Goal: Transaction & Acquisition: Purchase product/service

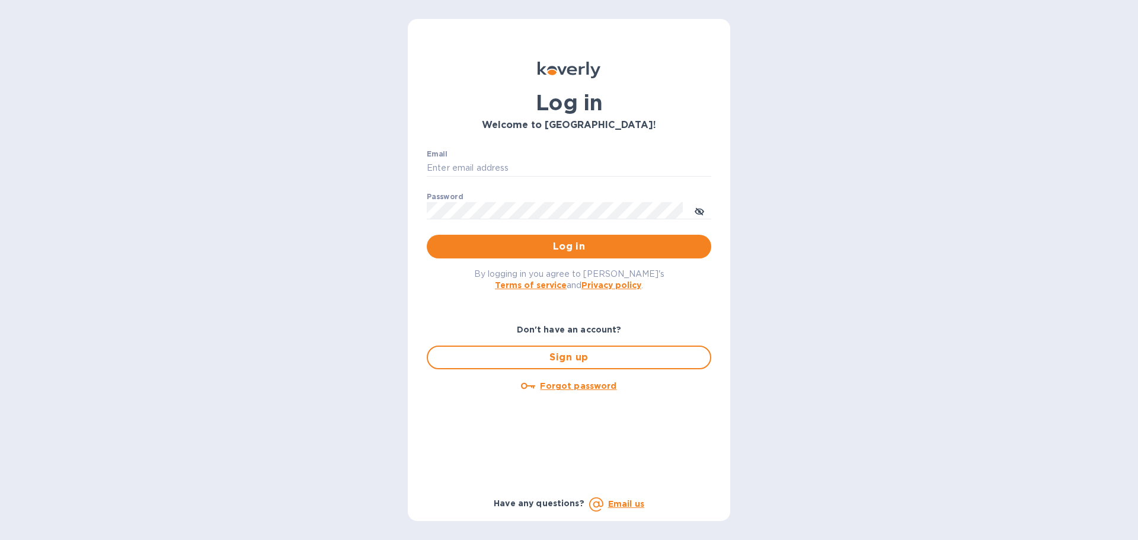
type input "[EMAIL_ADDRESS][DOMAIN_NAME]"
click at [508, 263] on div "By logging in you agree to [PERSON_NAME]'s Terms of service and Privacy policy ." at bounding box center [568, 278] width 303 height 41
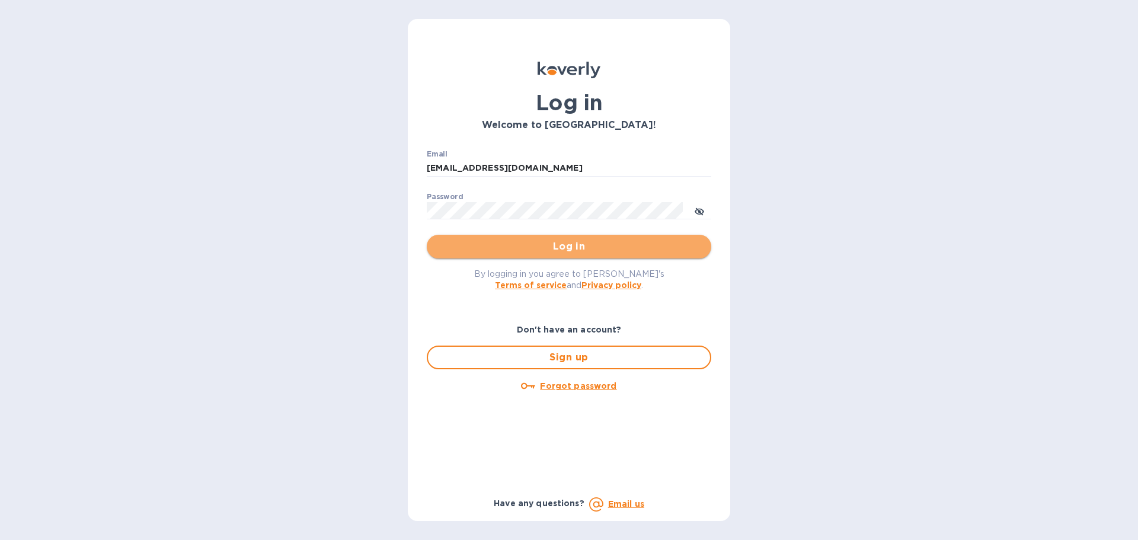
click at [508, 254] on span "Log in" at bounding box center [568, 246] width 265 height 14
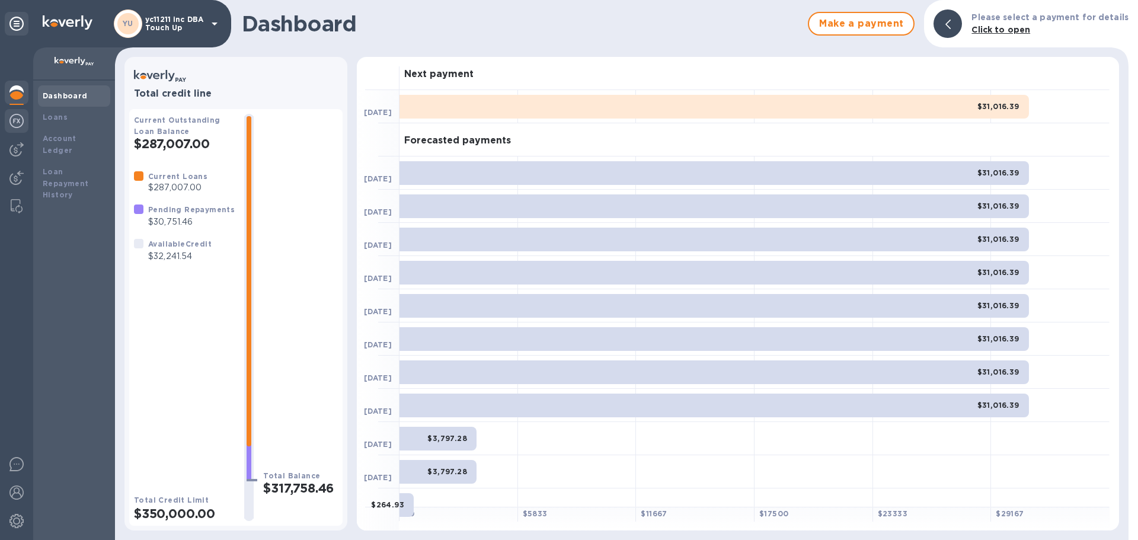
click at [17, 120] on img at bounding box center [16, 121] width 14 height 14
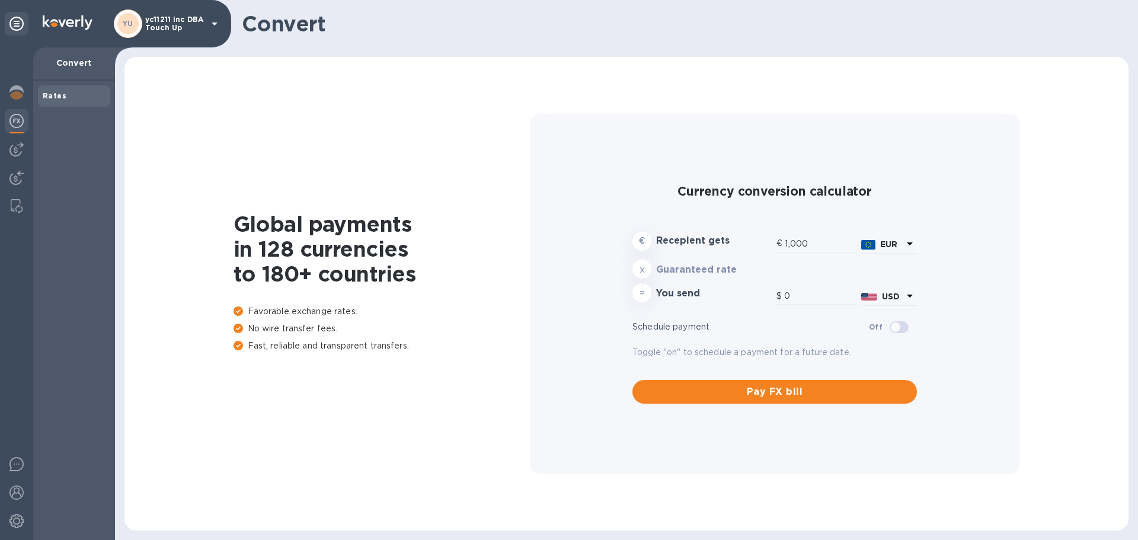
type input "1,170.13"
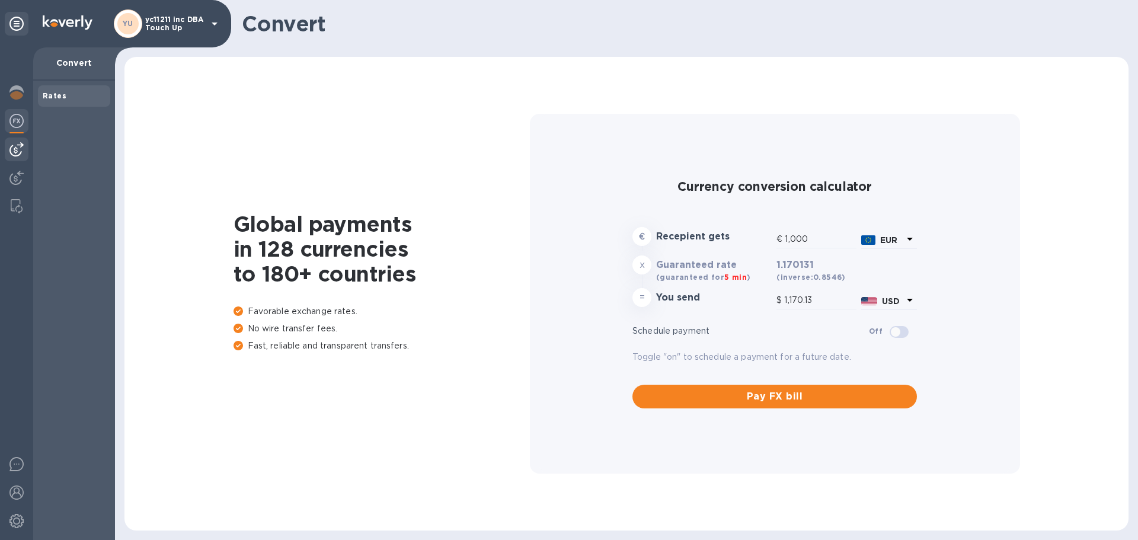
click at [21, 143] on img at bounding box center [16, 149] width 14 height 14
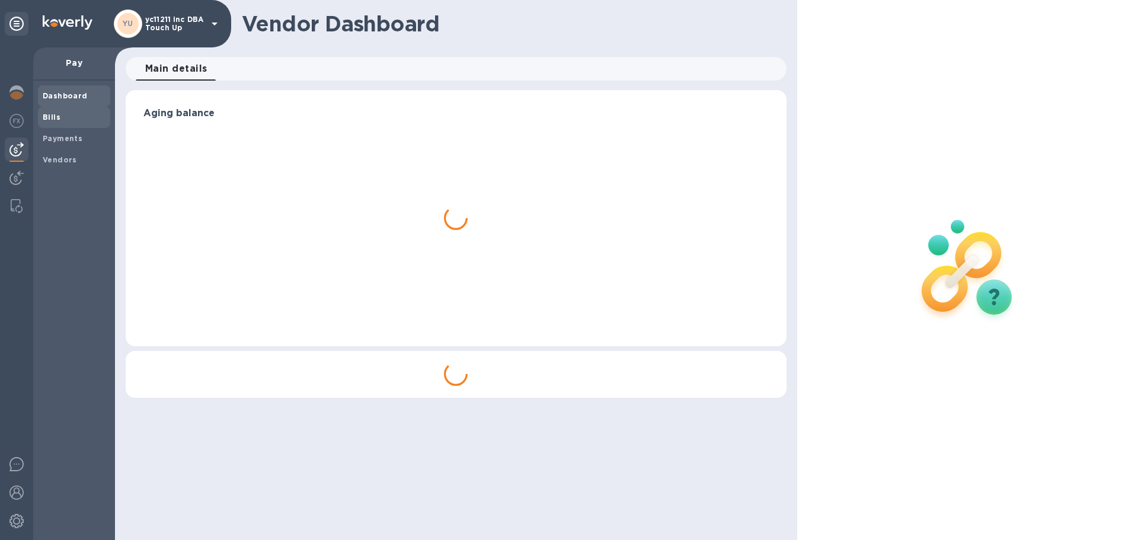
click at [49, 122] on span "Bills" at bounding box center [52, 117] width 18 height 12
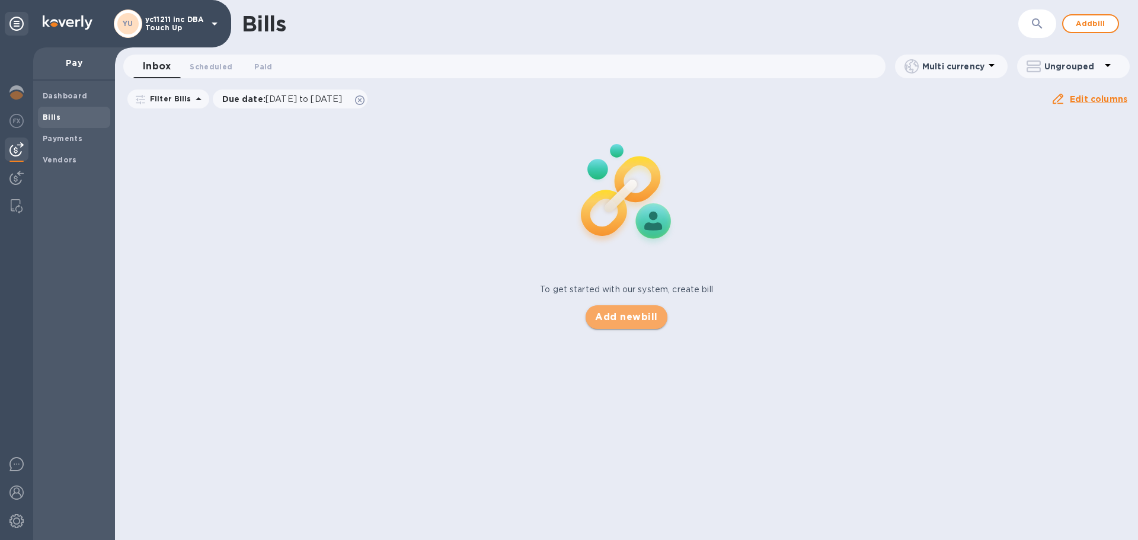
click at [600, 317] on span "Add new bill" at bounding box center [626, 317] width 62 height 14
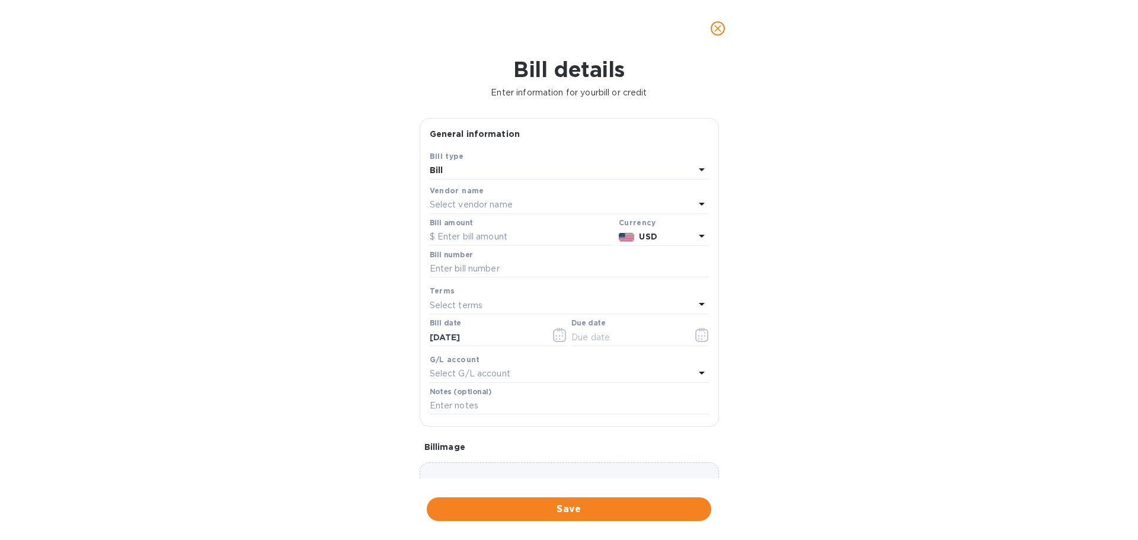
click at [482, 207] on p "Select vendor name" at bounding box center [471, 205] width 83 height 12
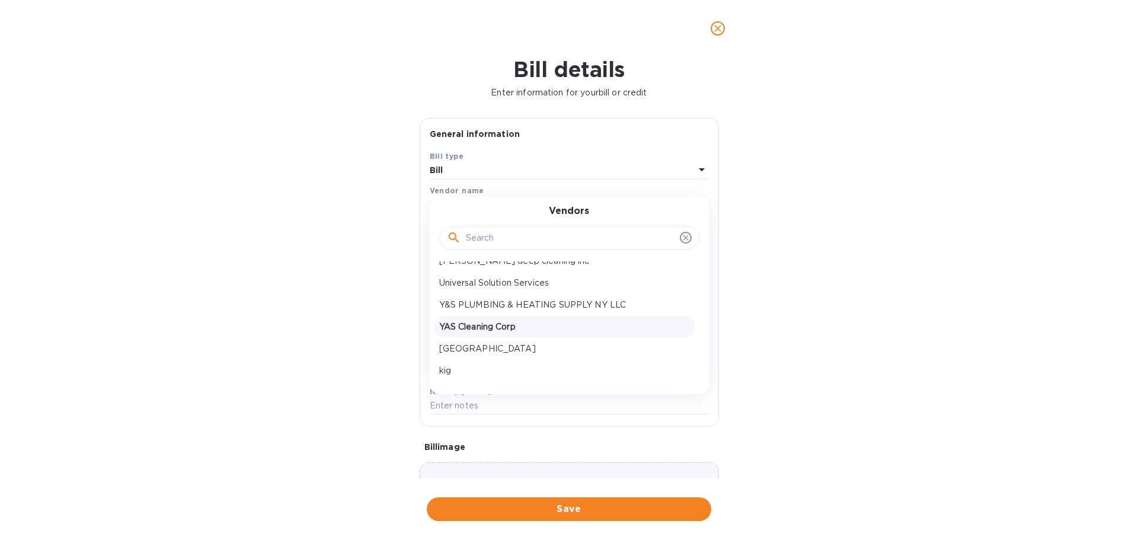
scroll to position [347, 0]
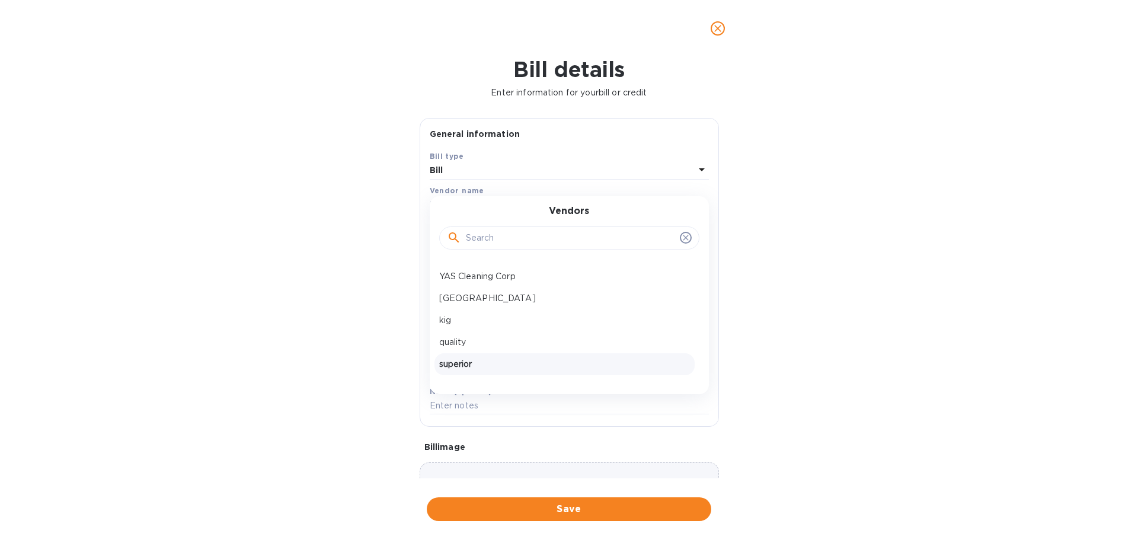
click at [485, 363] on p "superior" at bounding box center [564, 364] width 251 height 12
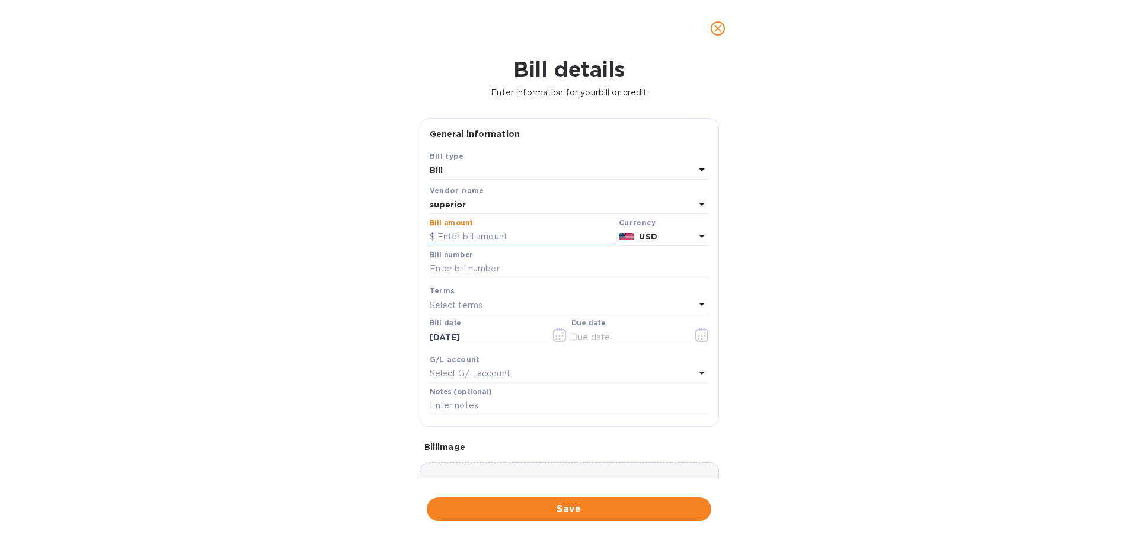
click at [486, 234] on input "text" at bounding box center [522, 237] width 184 height 18
type input "10,000"
click at [494, 271] on input "text" at bounding box center [569, 269] width 279 height 18
type input "82725"
click at [503, 311] on div "Select terms" at bounding box center [562, 305] width 265 height 17
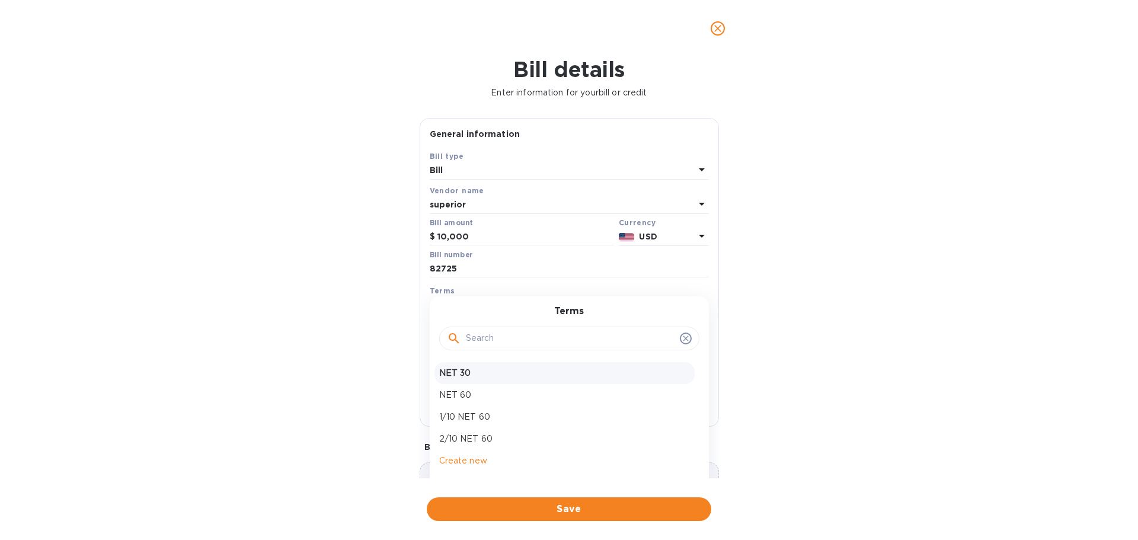
click at [502, 367] on div "NET 30" at bounding box center [564, 373] width 260 height 22
type input "[DATE]"
click at [510, 507] on span "Save" at bounding box center [568, 509] width 265 height 14
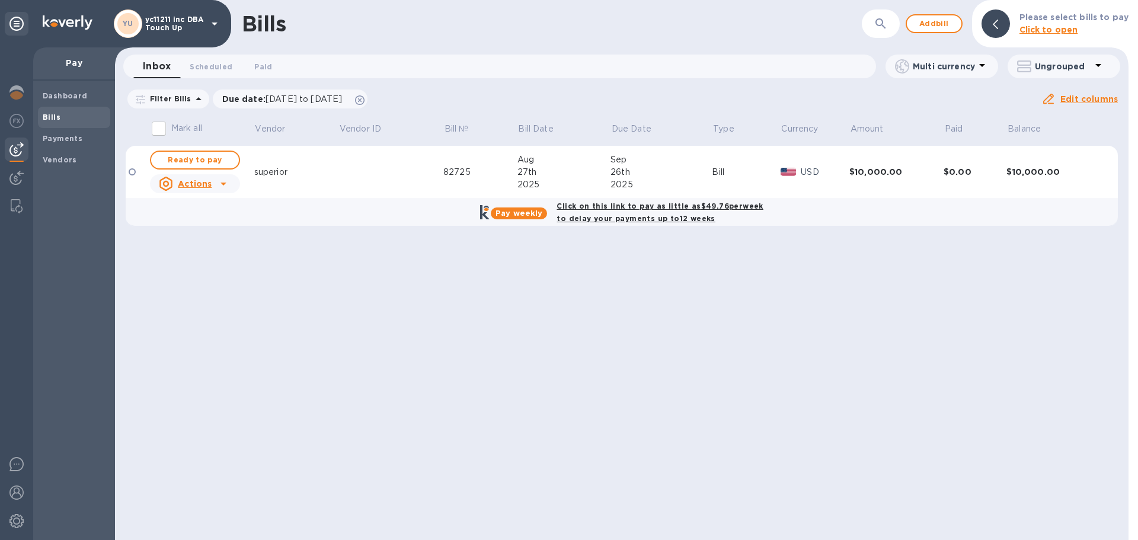
click at [663, 221] on b "Click on this link to pay as little as $49.76 per week to delay your payments u…" at bounding box center [659, 211] width 206 height 21
checkbox input "true"
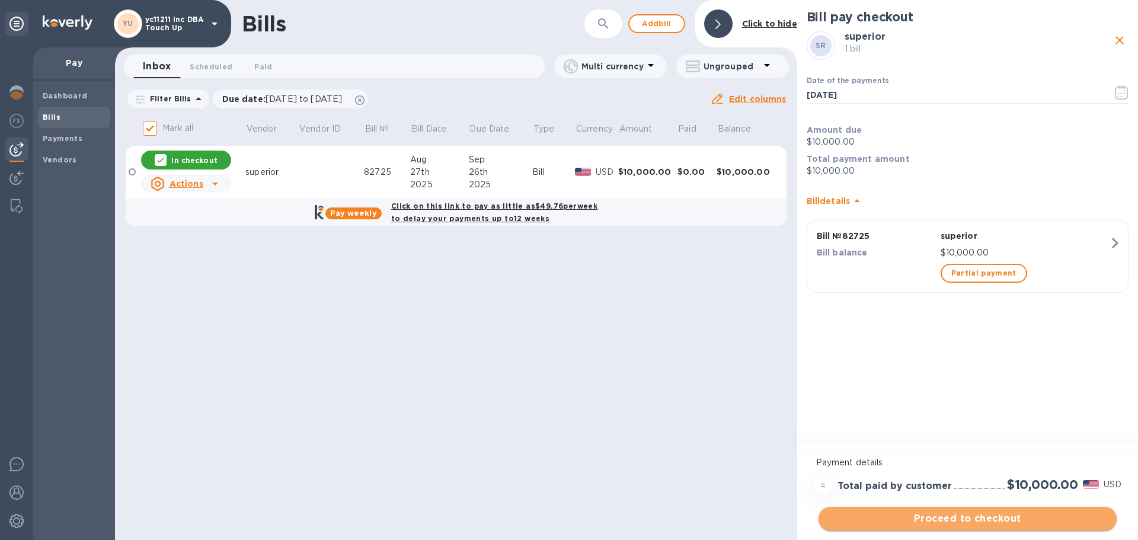
click at [865, 519] on span "Proceed to checkout" at bounding box center [967, 518] width 279 height 14
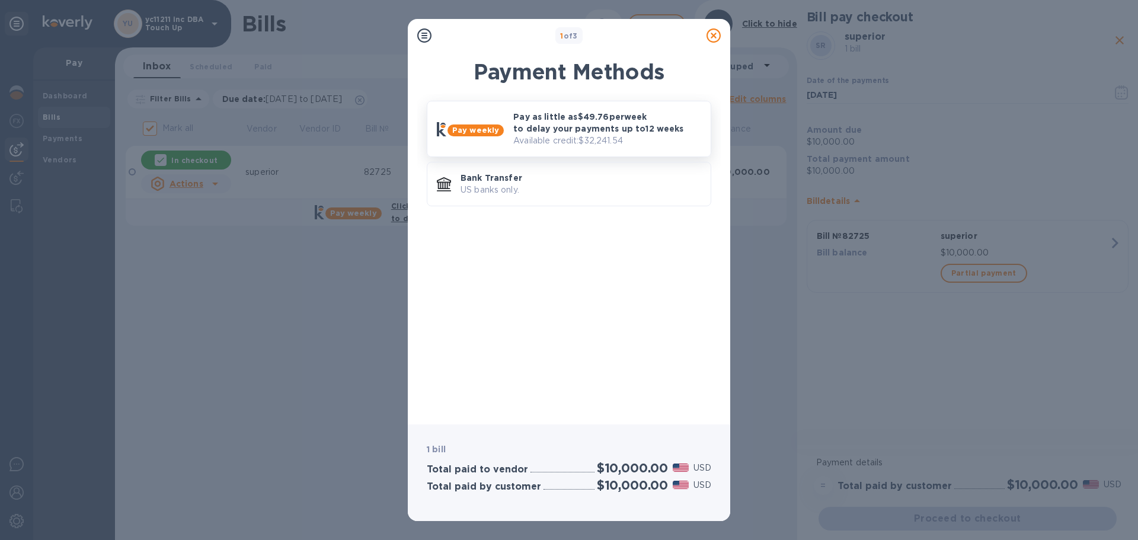
click at [529, 145] on p "Available credit: $32,241.54" at bounding box center [607, 141] width 188 height 12
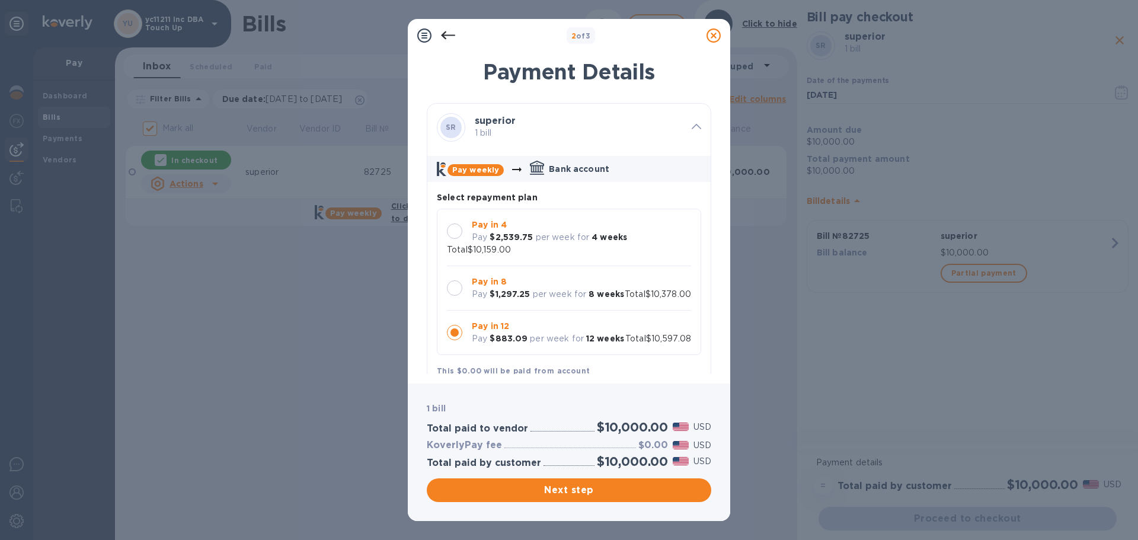
scroll to position [11, 0]
click at [490, 489] on span "Next step" at bounding box center [568, 490] width 265 height 14
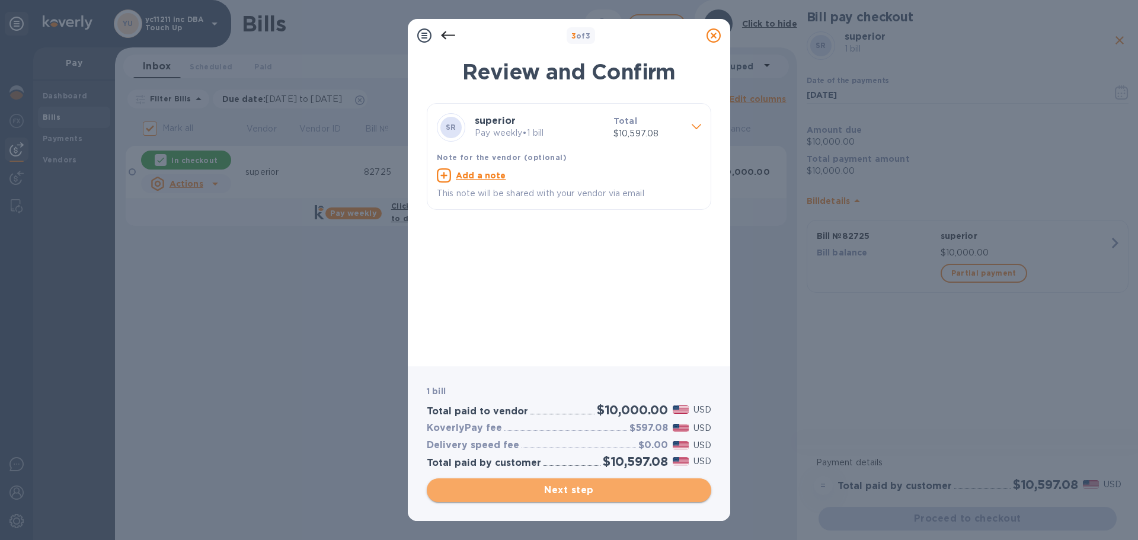
click at [552, 487] on span "Next step" at bounding box center [568, 490] width 265 height 14
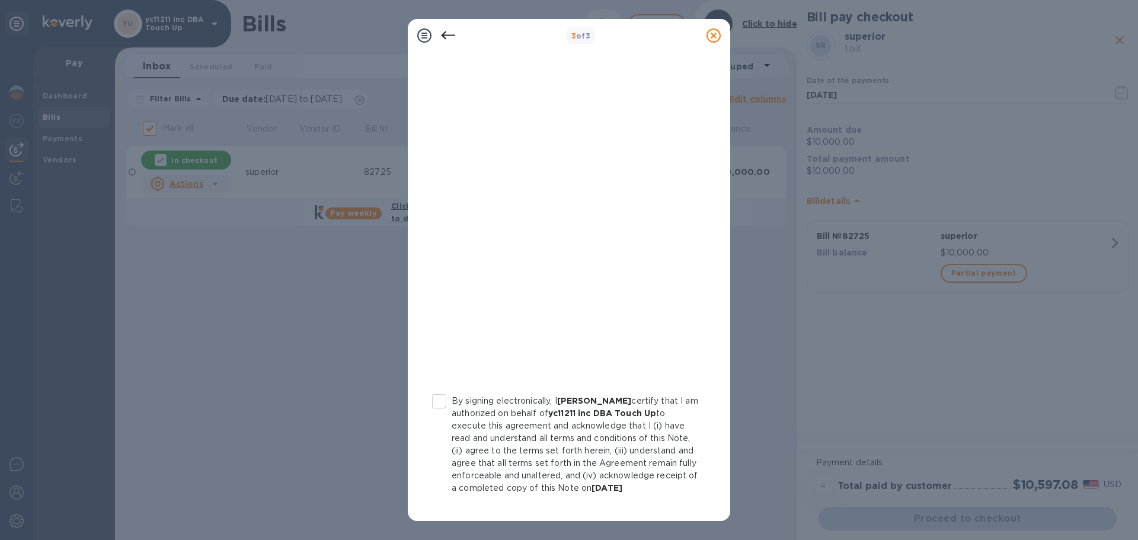
scroll to position [135, 0]
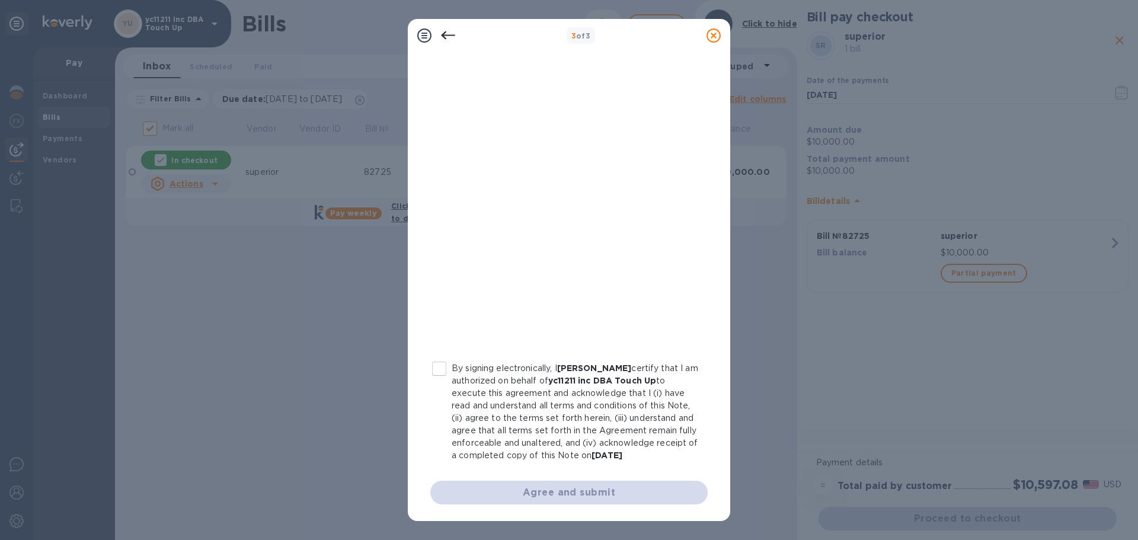
click at [514, 395] on p "By signing electronically, I [PERSON_NAME] certify that I am authorized on beha…" at bounding box center [575, 412] width 247 height 100
click at [452, 381] on input "By signing electronically, I [PERSON_NAME] certify that I am authorized on beha…" at bounding box center [439, 368] width 25 height 25
checkbox input "true"
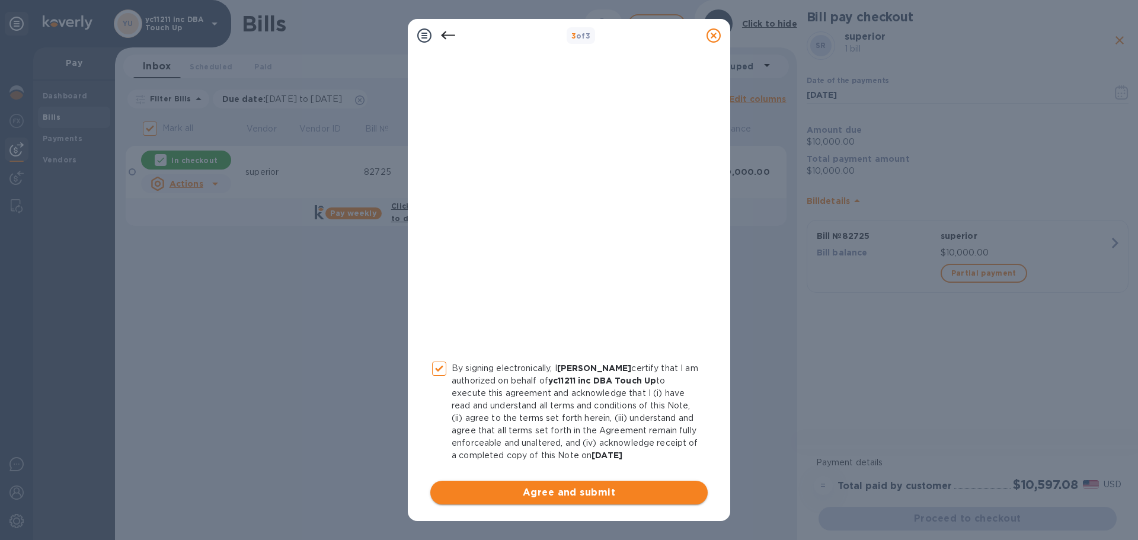
click at [527, 490] on span "Agree and submit" at bounding box center [569, 492] width 258 height 14
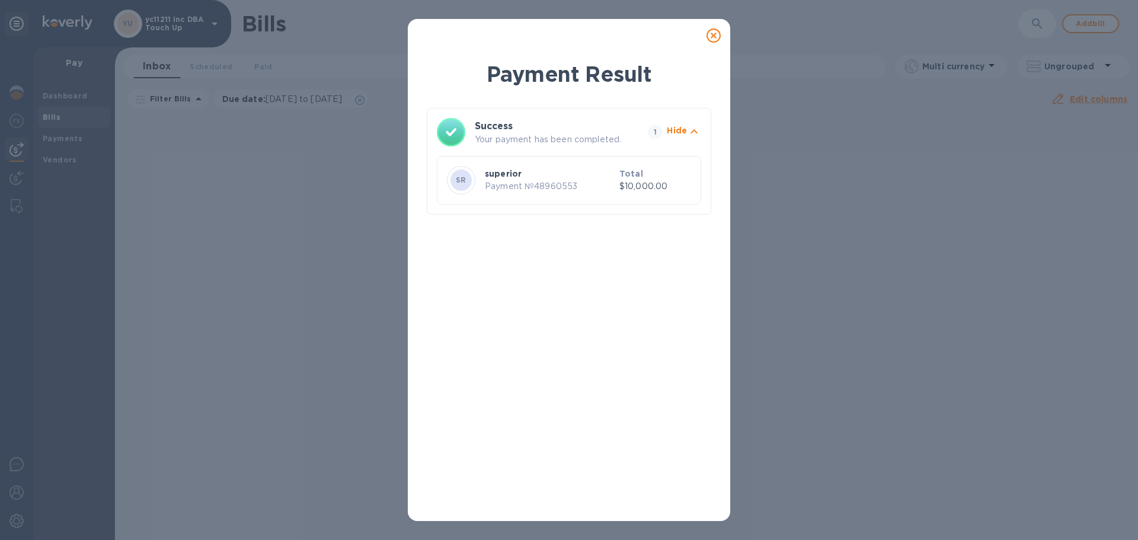
click at [716, 37] on icon at bounding box center [713, 35] width 14 height 14
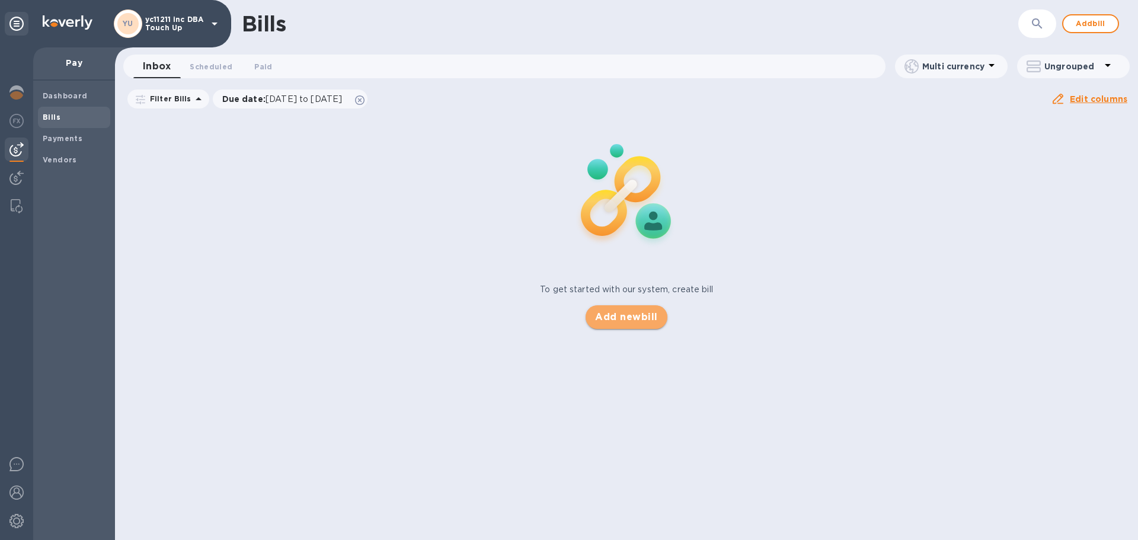
click at [645, 314] on span "Add new bill" at bounding box center [626, 317] width 62 height 14
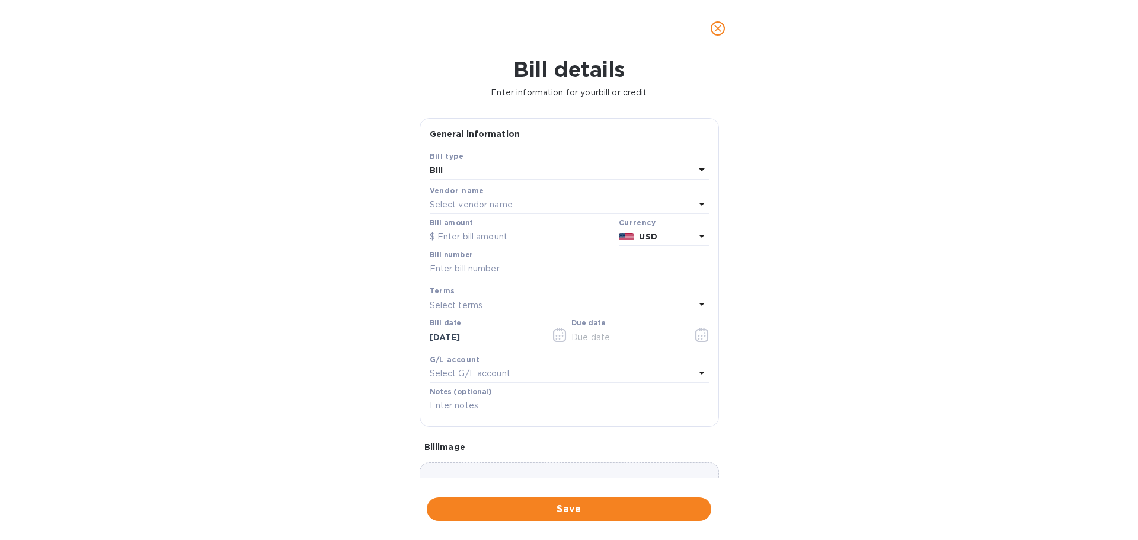
click at [520, 197] on div "Select vendor name" at bounding box center [562, 205] width 265 height 17
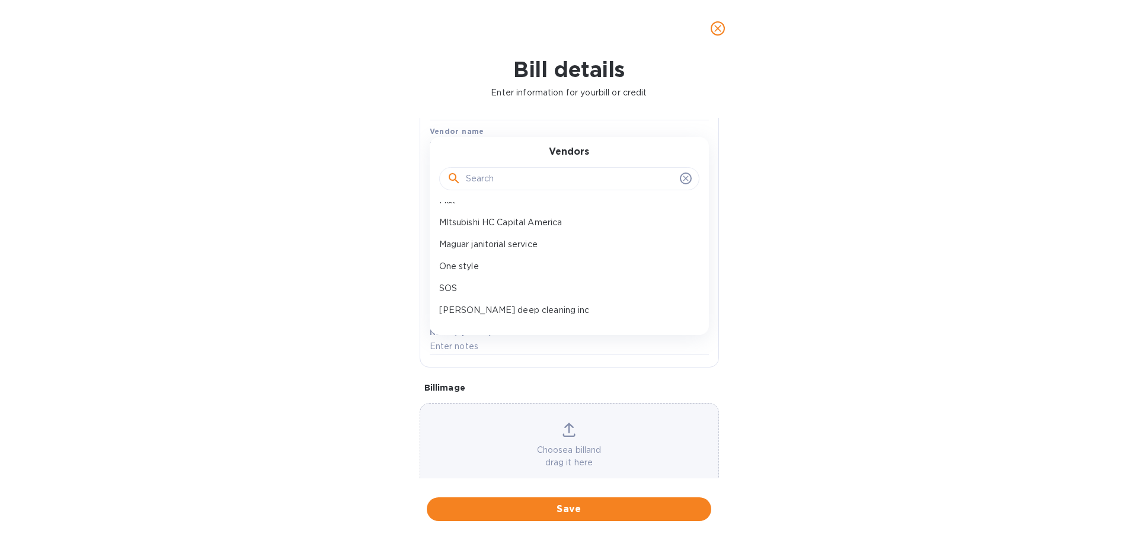
scroll to position [169, 0]
click at [493, 260] on p "Maguar janitorial service" at bounding box center [564, 263] width 251 height 12
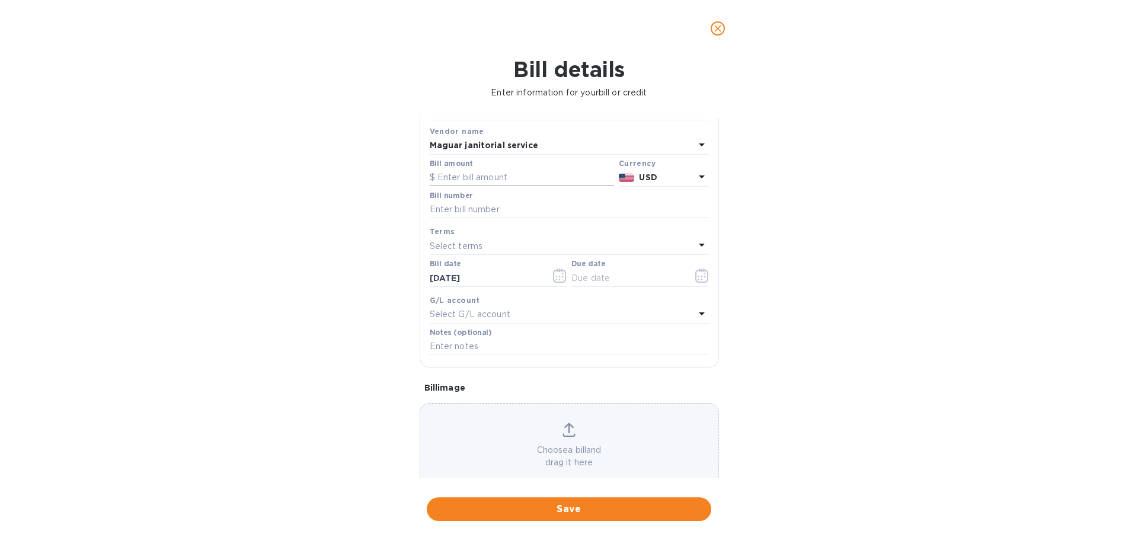
click at [469, 177] on input "text" at bounding box center [522, 178] width 184 height 18
type input "1,000"
click at [474, 212] on input "text" at bounding box center [569, 210] width 279 height 18
type input "82725"
click at [472, 241] on p "Select terms" at bounding box center [456, 246] width 53 height 12
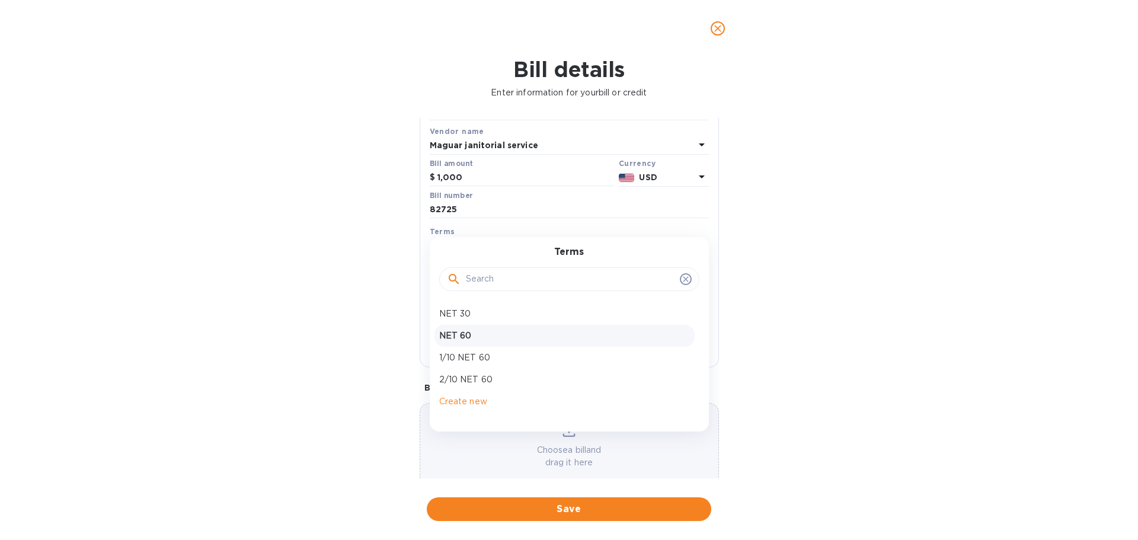
click at [460, 337] on p "NET 60" at bounding box center [564, 335] width 251 height 12
type input "[DATE]"
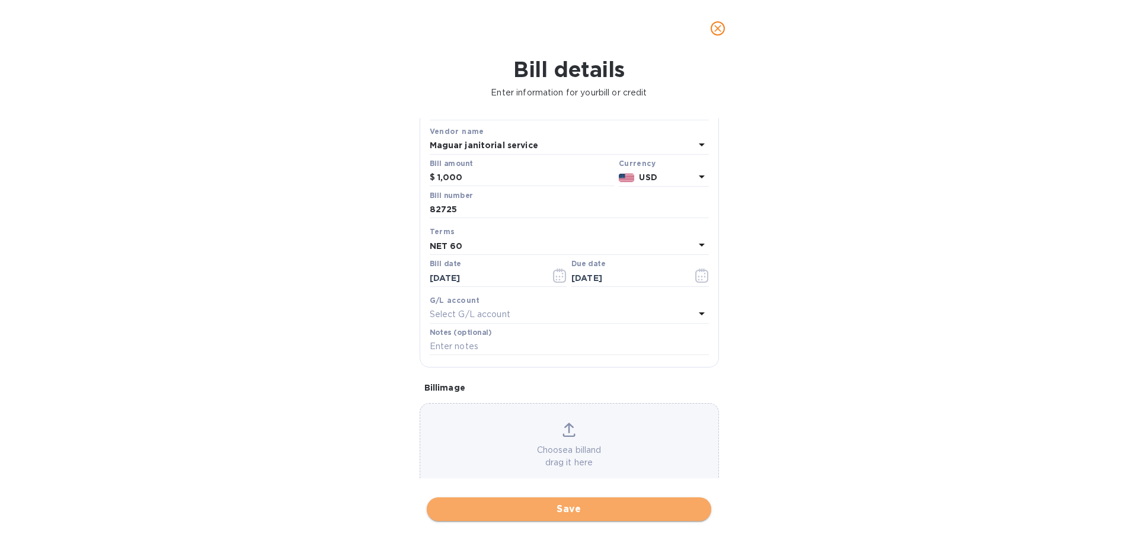
click at [493, 511] on span "Save" at bounding box center [568, 509] width 265 height 14
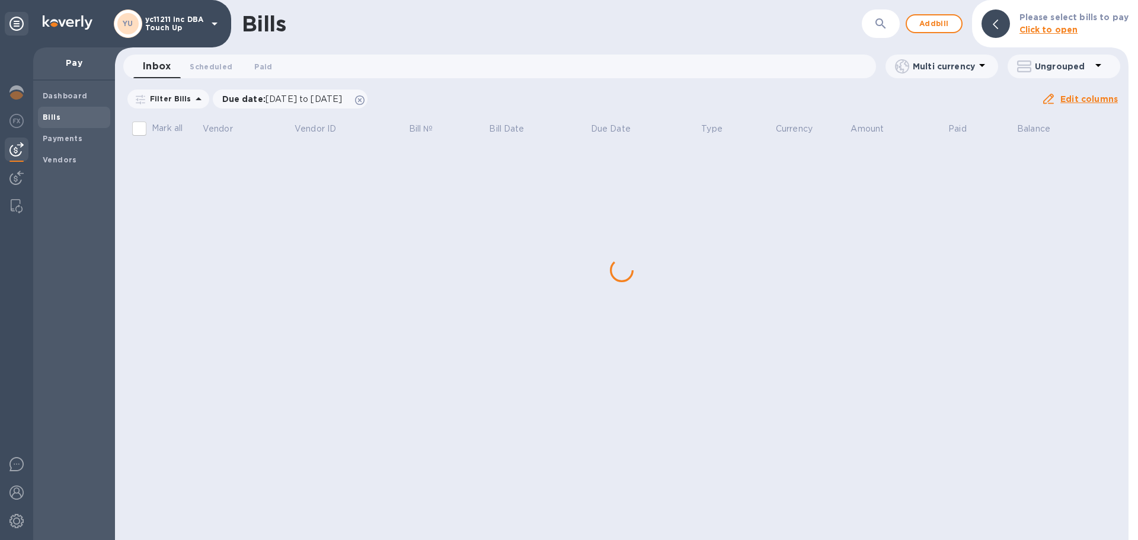
click at [645, 216] on div "Bills ​ Add bill Please select bills to pay Click to open Inbox 0 Scheduled 0 P…" at bounding box center [621, 270] width 1013 height 540
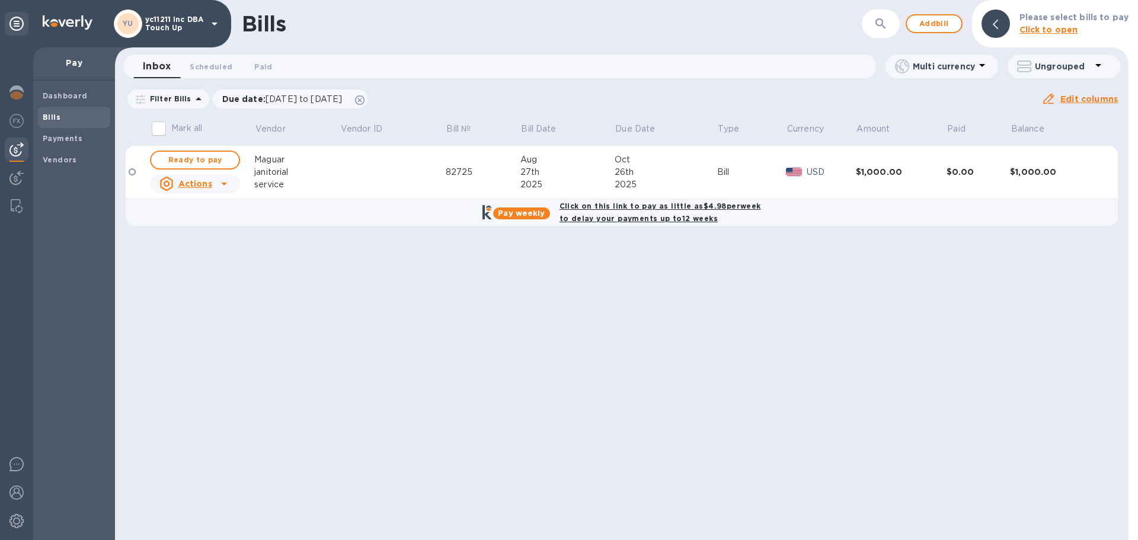
click at [597, 219] on b "Click on this link to pay as little as $4.98 per week to delay your payments up…" at bounding box center [659, 211] width 201 height 21
checkbox input "true"
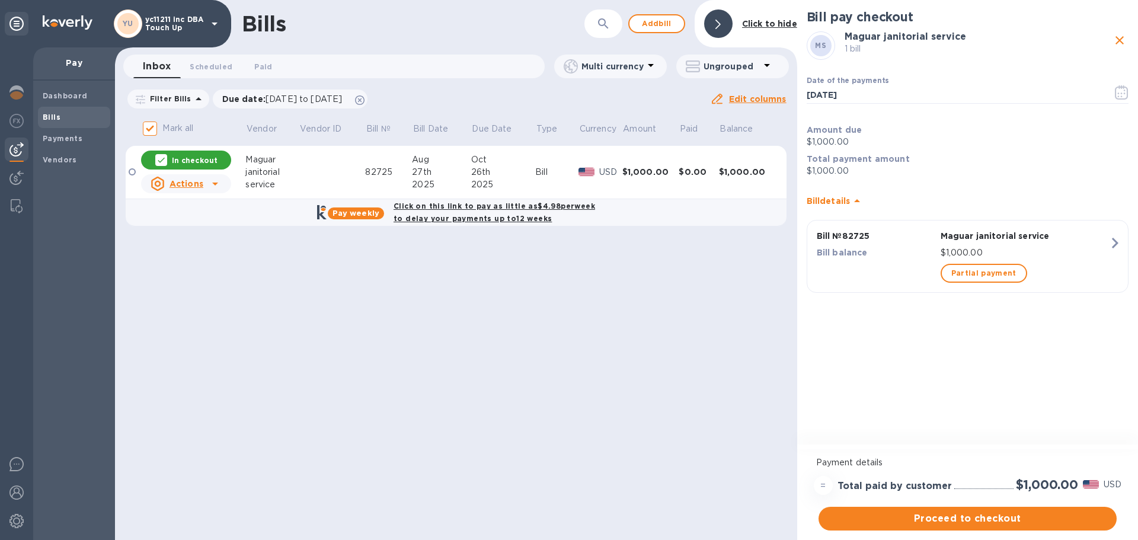
click at [925, 524] on span "Proceed to checkout" at bounding box center [967, 518] width 279 height 14
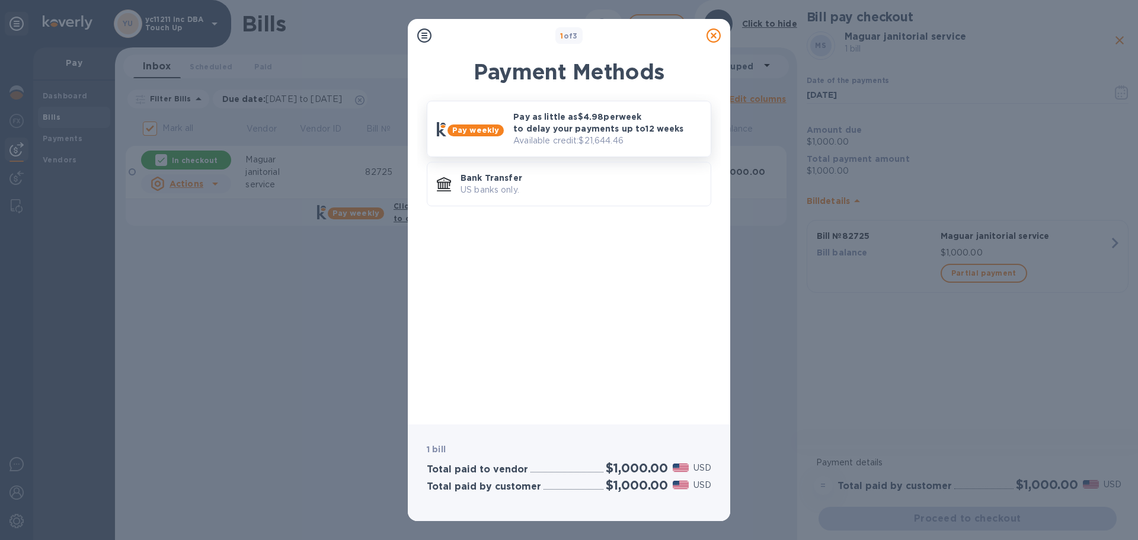
click at [608, 116] on p "Pay as little as $4.98 per week to delay your payments up to 12 weeks" at bounding box center [607, 123] width 188 height 24
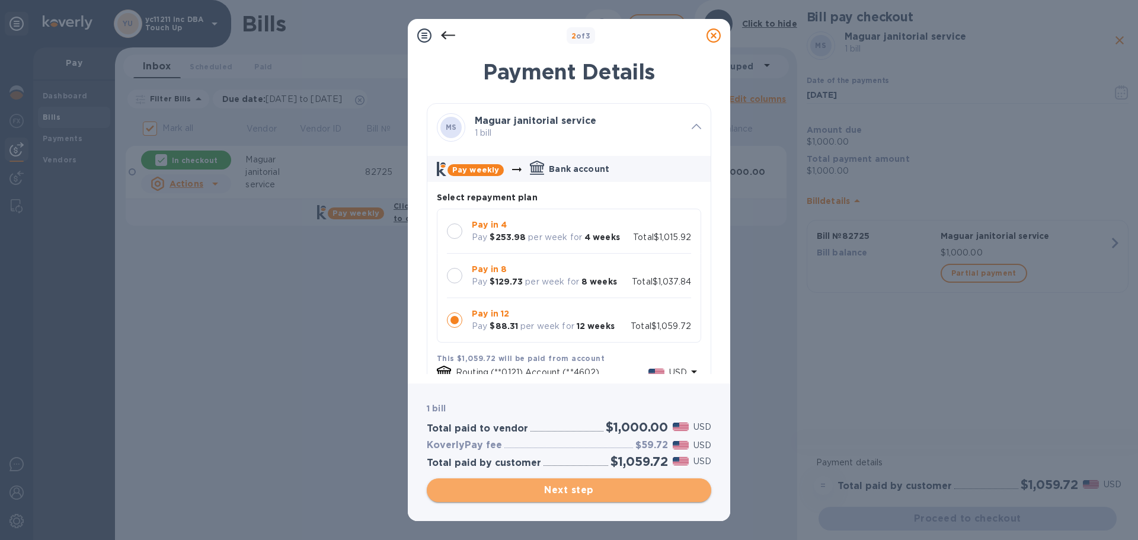
click at [548, 493] on span "Next step" at bounding box center [568, 490] width 265 height 14
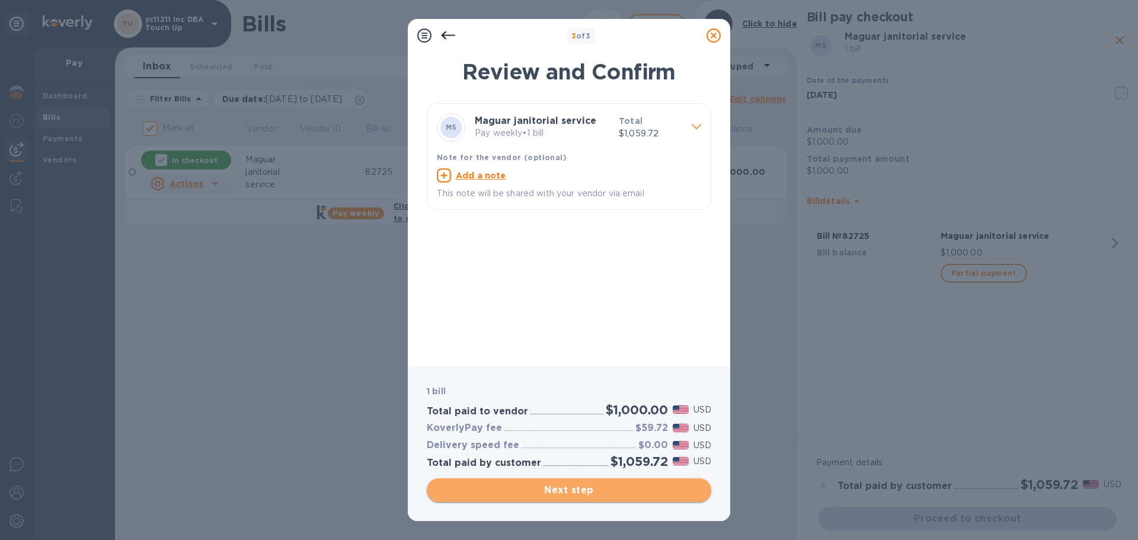
click at [547, 487] on span "Next step" at bounding box center [568, 490] width 265 height 14
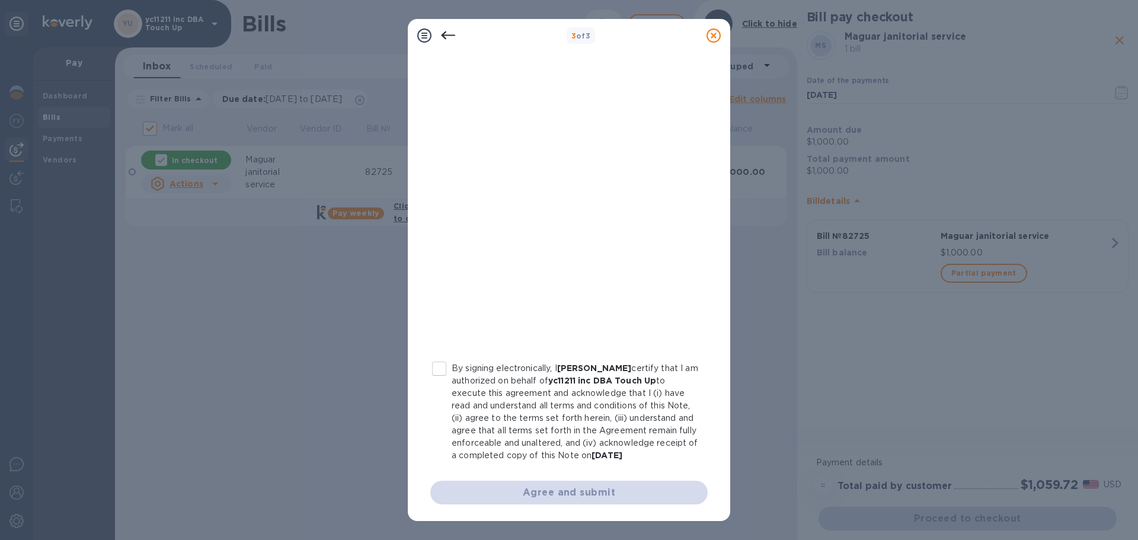
scroll to position [135, 0]
click at [491, 414] on p "By signing electronically, I [PERSON_NAME] certify that I am authorized on beha…" at bounding box center [575, 412] width 247 height 100
click at [452, 381] on input "By signing electronically, I [PERSON_NAME] certify that I am authorized on beha…" at bounding box center [439, 368] width 25 height 25
checkbox input "true"
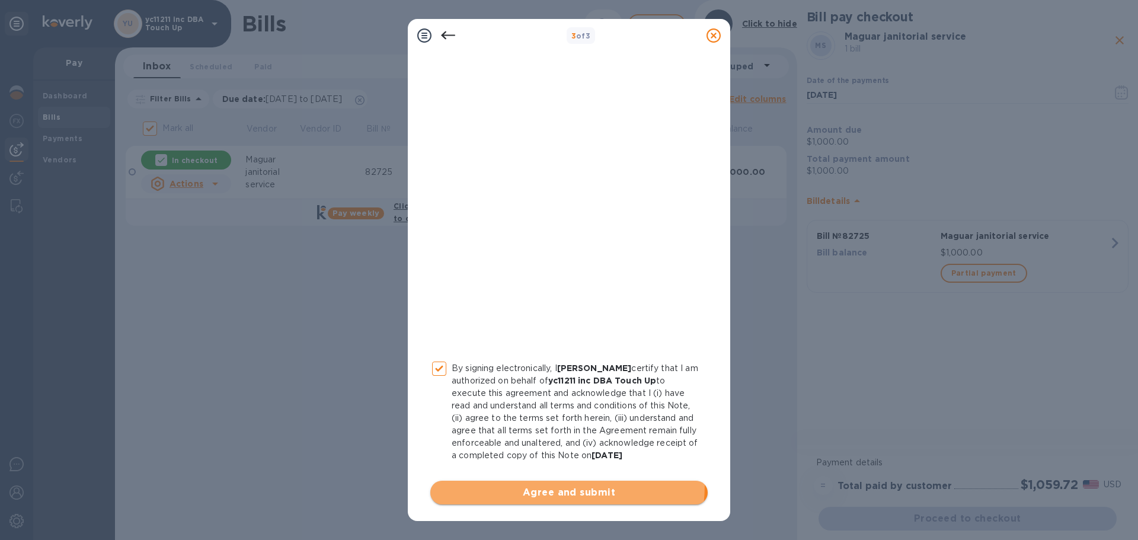
click at [499, 484] on button "Agree and submit" at bounding box center [568, 493] width 277 height 24
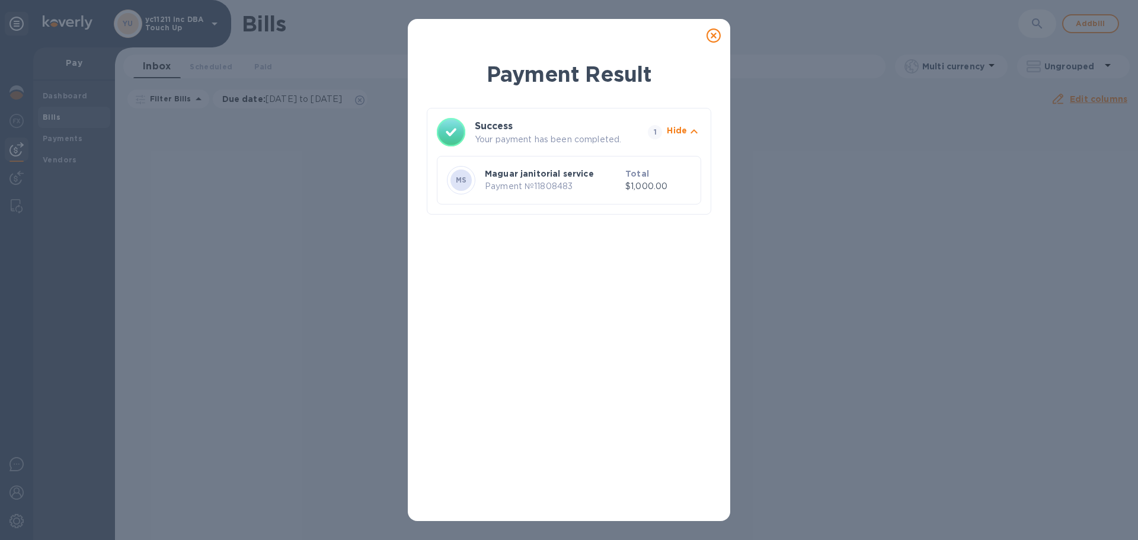
drag, startPoint x: 718, startPoint y: 41, endPoint x: 712, endPoint y: 46, distance: 8.0
click at [718, 40] on icon at bounding box center [713, 35] width 14 height 14
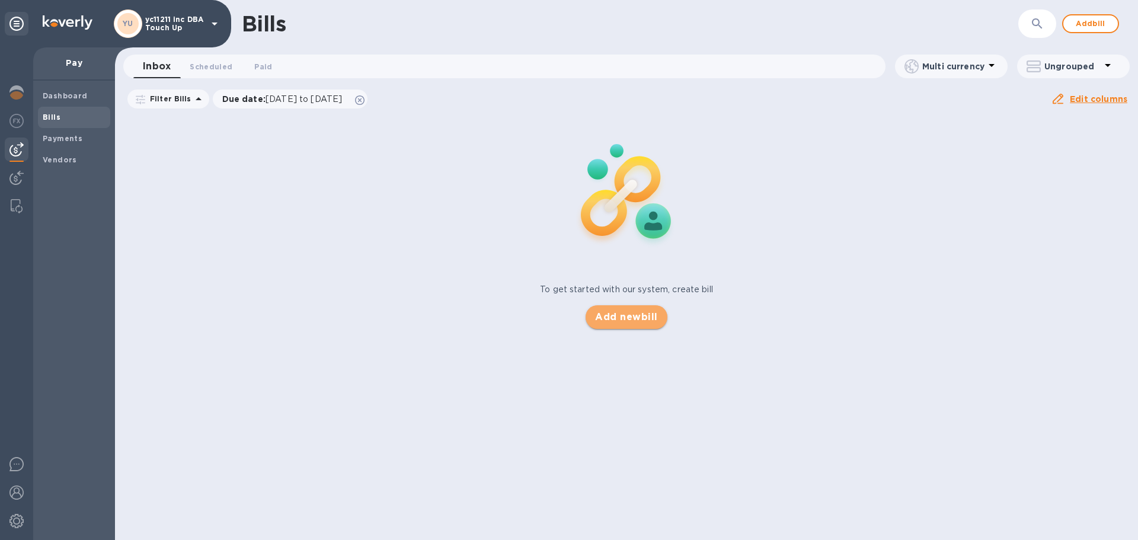
click at [633, 316] on span "Add new bill" at bounding box center [626, 317] width 62 height 14
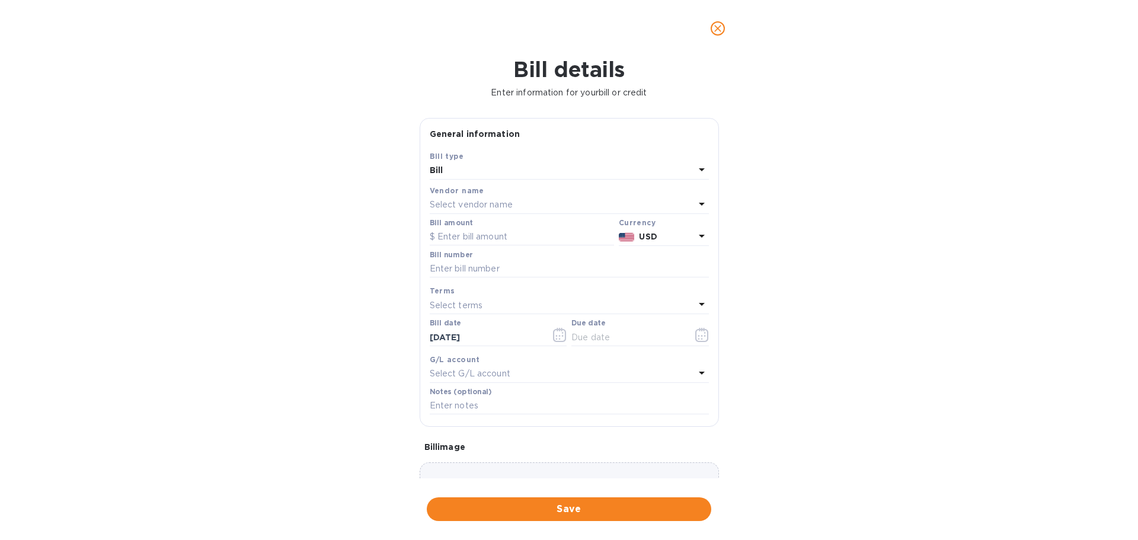
click at [497, 207] on p "Select vendor name" at bounding box center [471, 205] width 83 height 12
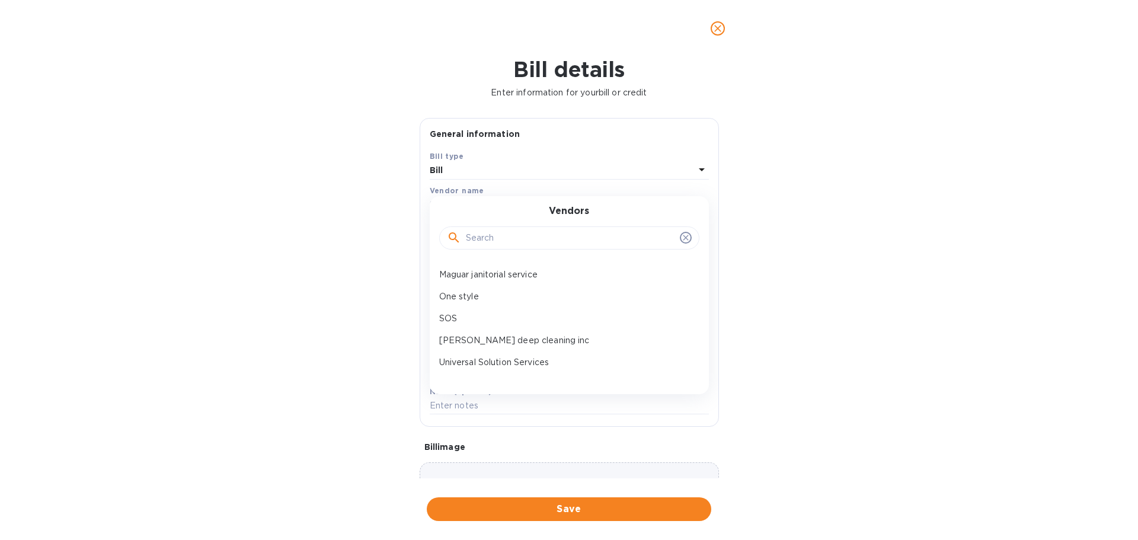
scroll to position [237, 0]
click at [489, 325] on p "[PERSON_NAME] deep cleaning inc" at bounding box center [564, 320] width 251 height 12
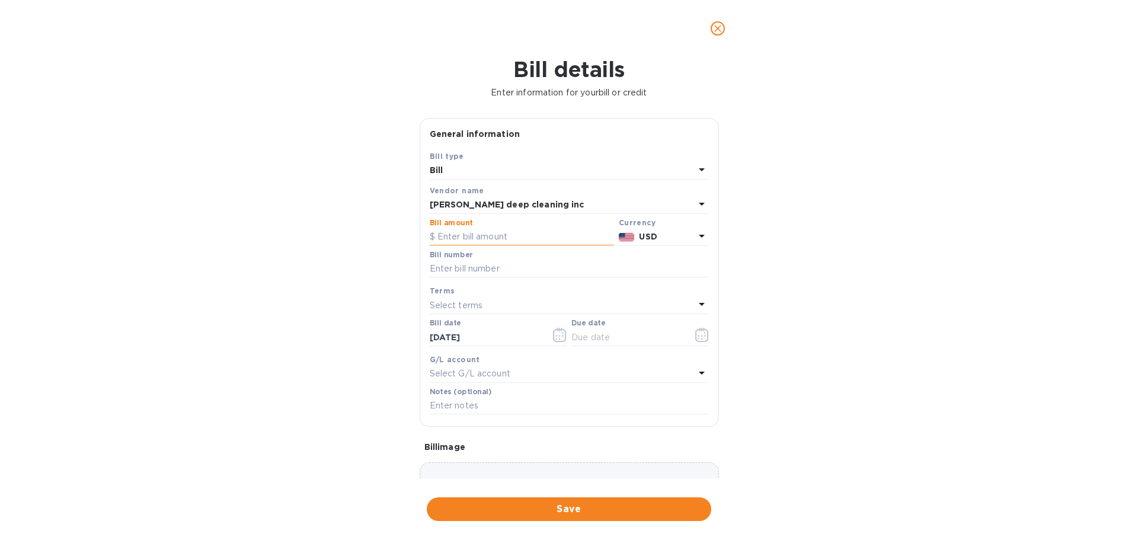
click at [478, 235] on input "text" at bounding box center [522, 237] width 184 height 18
drag, startPoint x: 431, startPoint y: 240, endPoint x: 393, endPoint y: 245, distance: 37.6
click at [393, 245] on div "Bill details Enter information for your bill or credit General information Save…" at bounding box center [569, 298] width 1138 height 483
type input "1,281.3"
click at [450, 264] on input "text" at bounding box center [569, 269] width 279 height 18
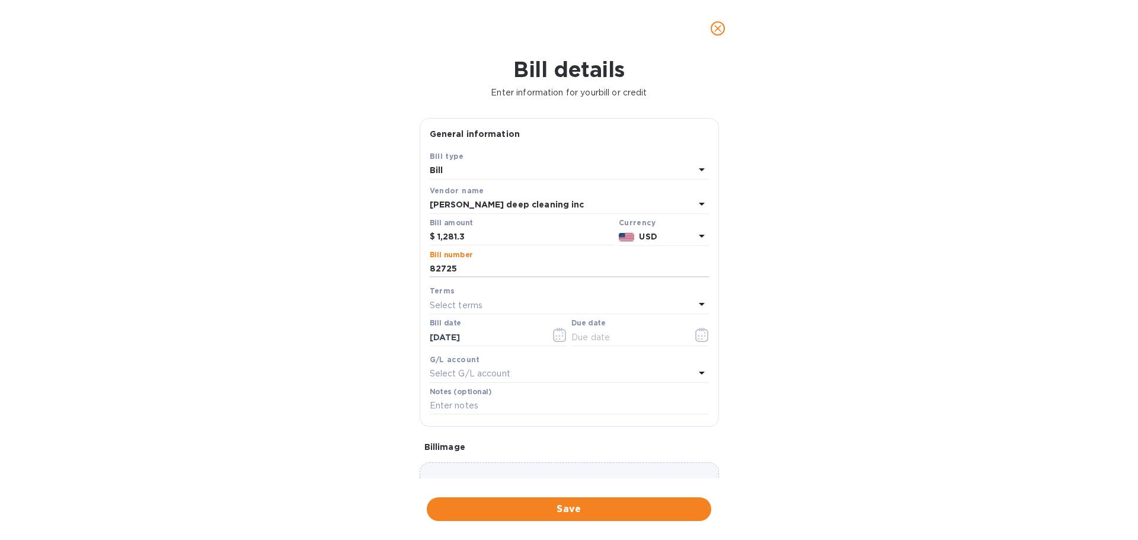
type input "82725"
click at [447, 303] on p "Select terms" at bounding box center [456, 305] width 53 height 12
click at [460, 376] on p "NET 30" at bounding box center [564, 373] width 251 height 12
type input "[DATE]"
click at [483, 508] on span "Save" at bounding box center [568, 509] width 265 height 14
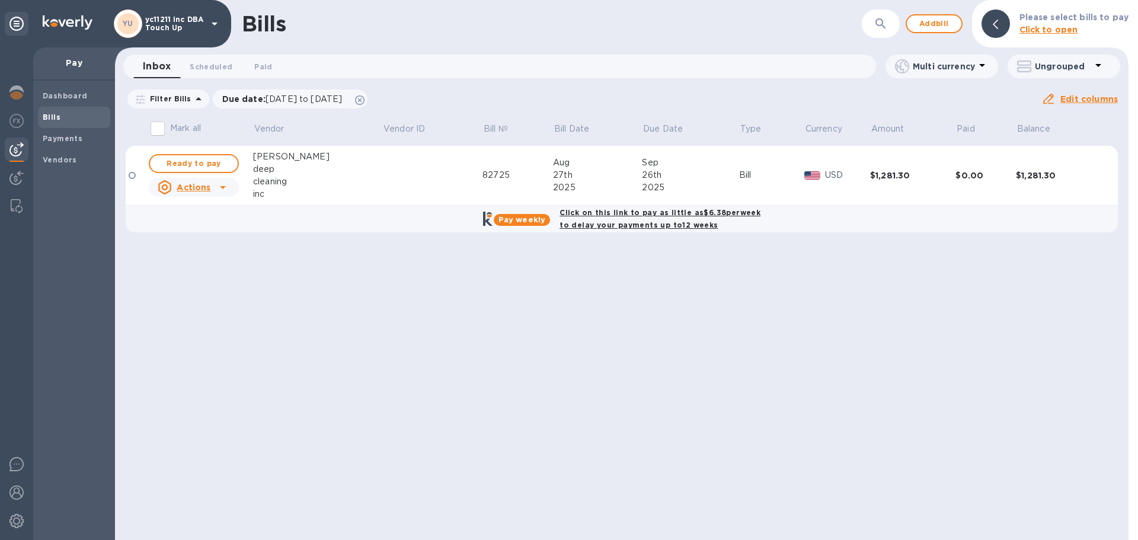
click at [613, 229] on b "Click on this link to pay as little as $6.38 per week to delay your payments up…" at bounding box center [659, 218] width 201 height 21
checkbox input "true"
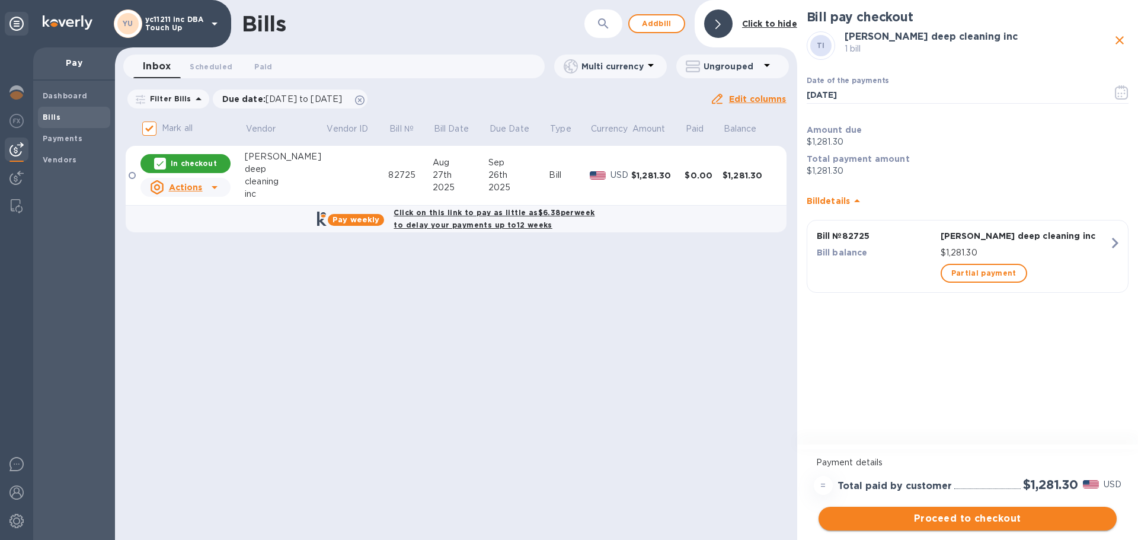
click at [867, 519] on span "Proceed to checkout" at bounding box center [967, 518] width 279 height 14
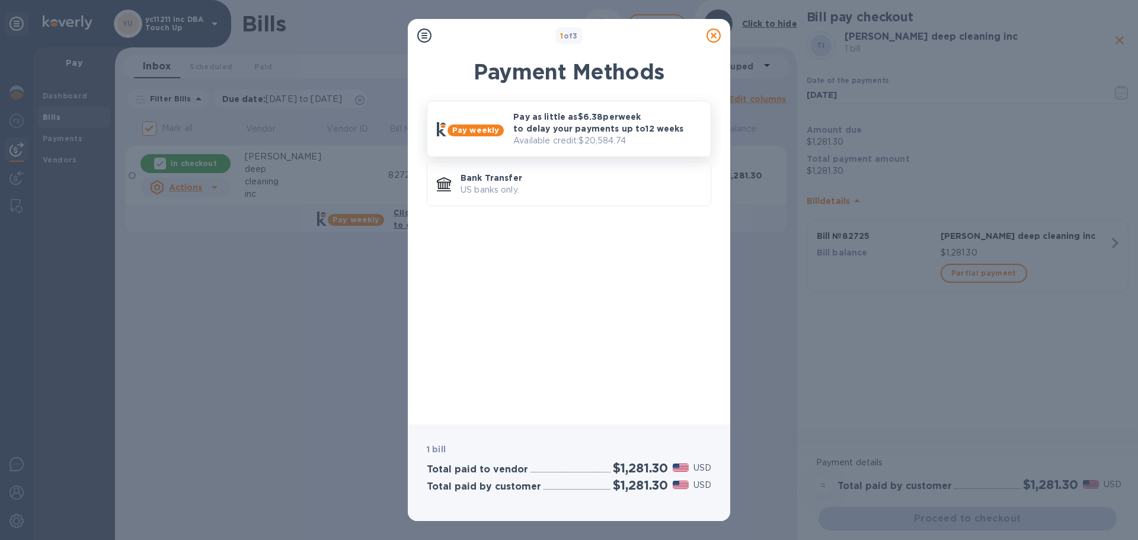
click at [522, 140] on p "Available credit: $20,584.74" at bounding box center [607, 141] width 188 height 12
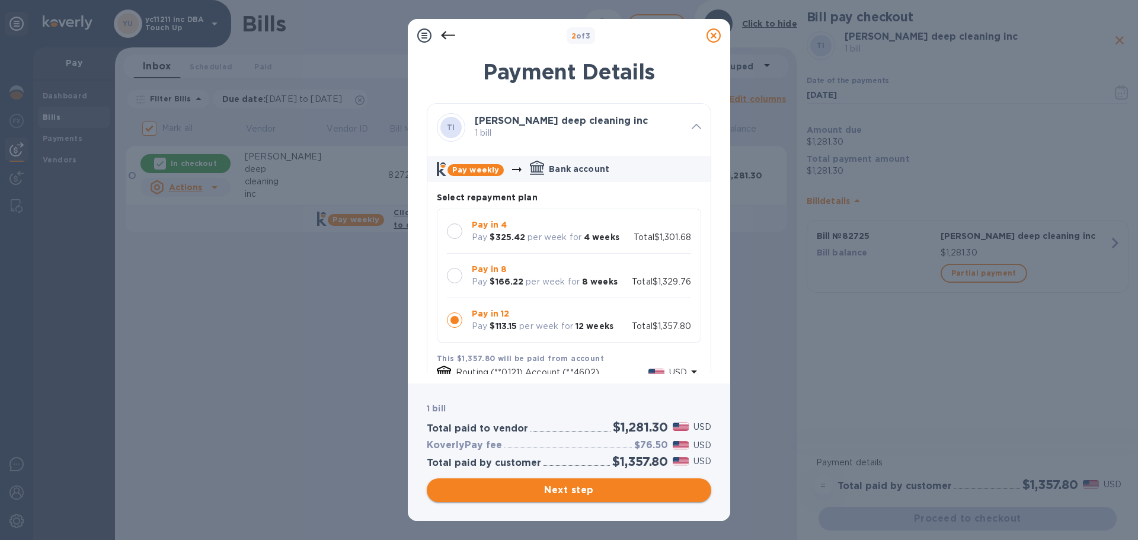
click at [509, 493] on span "Next step" at bounding box center [568, 490] width 265 height 14
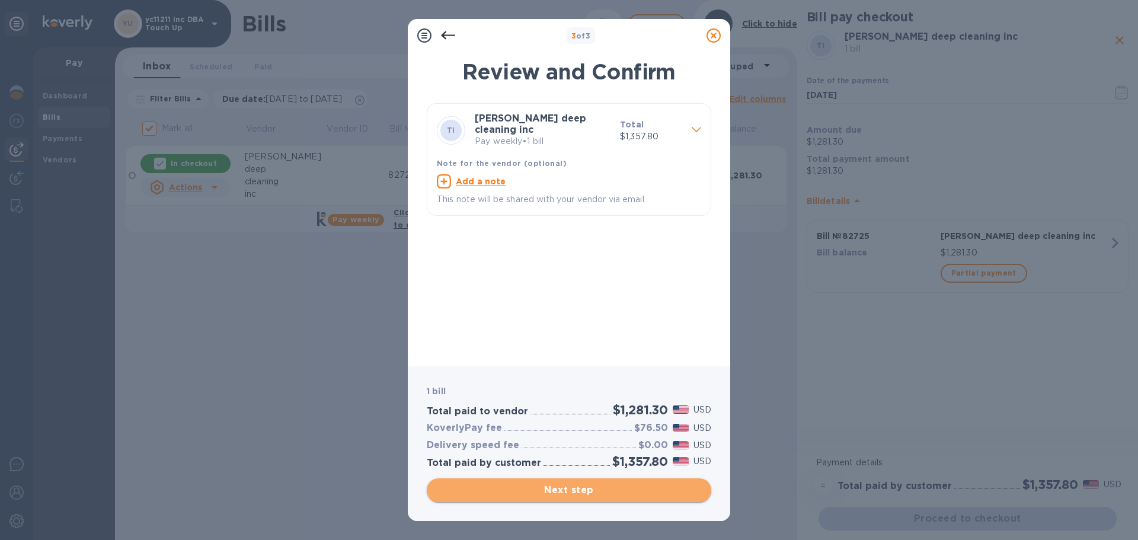
click at [510, 481] on button "Next step" at bounding box center [569, 490] width 284 height 24
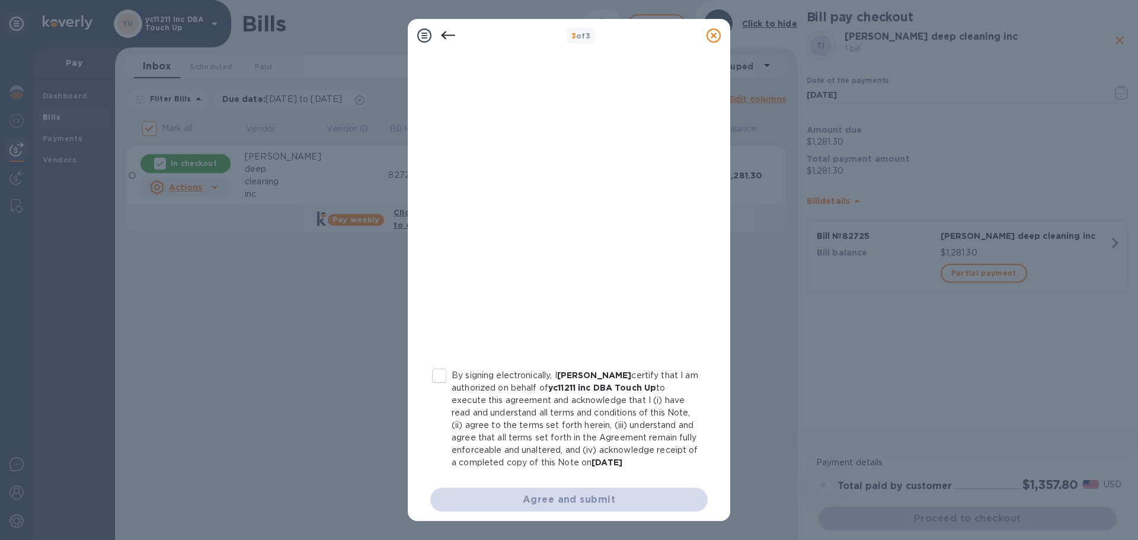
scroll to position [135, 0]
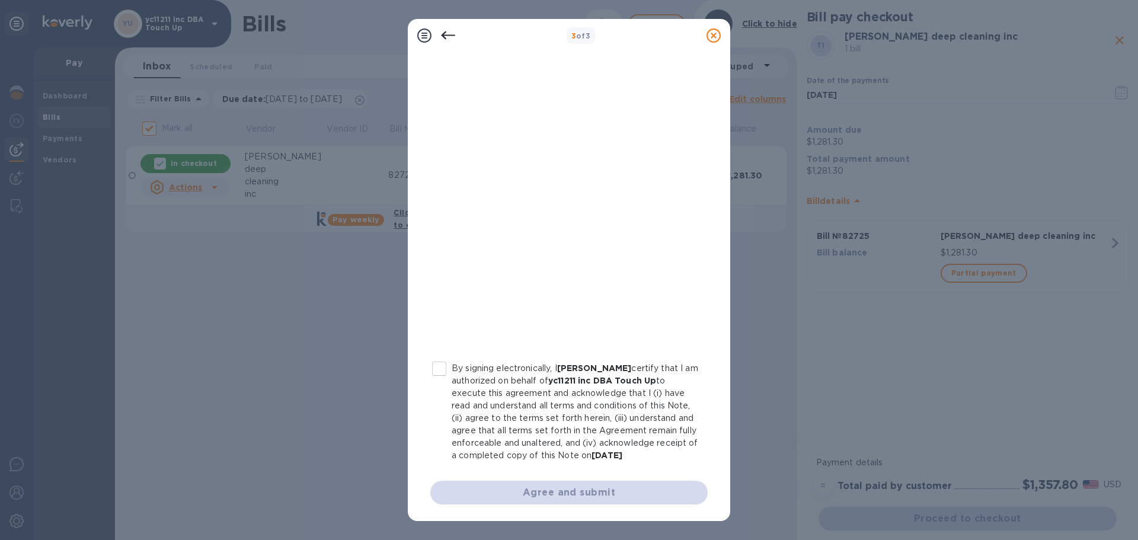
click at [517, 428] on p "By signing electronically, I [PERSON_NAME] certify that I am authorized on beha…" at bounding box center [575, 412] width 247 height 100
click at [452, 381] on input "By signing electronically, I [PERSON_NAME] certify that I am authorized on beha…" at bounding box center [439, 368] width 25 height 25
checkbox input "true"
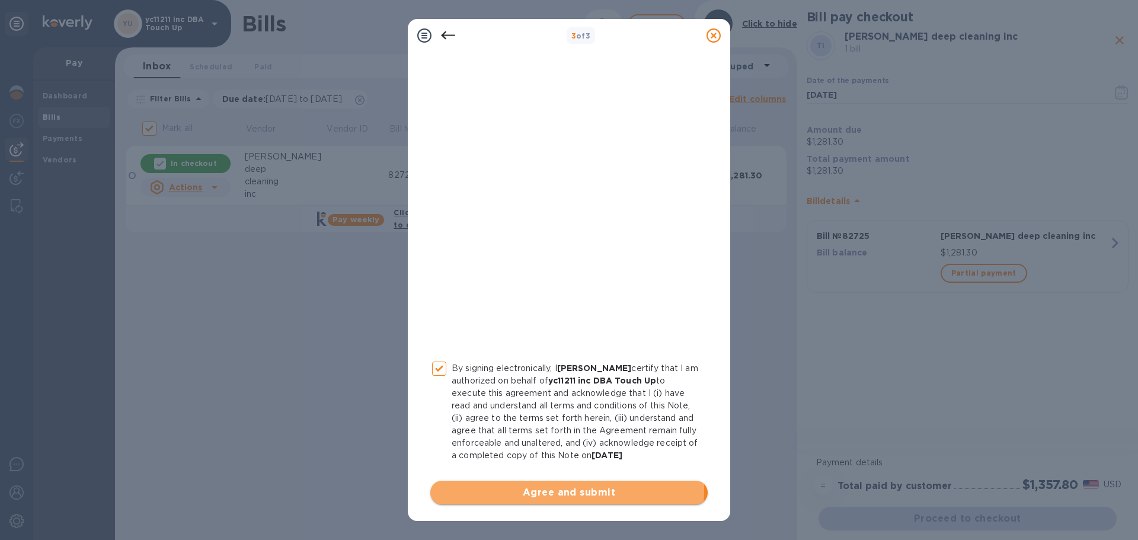
click at [520, 488] on span "Agree and submit" at bounding box center [569, 492] width 258 height 14
